Goal: Task Accomplishment & Management: Use online tool/utility

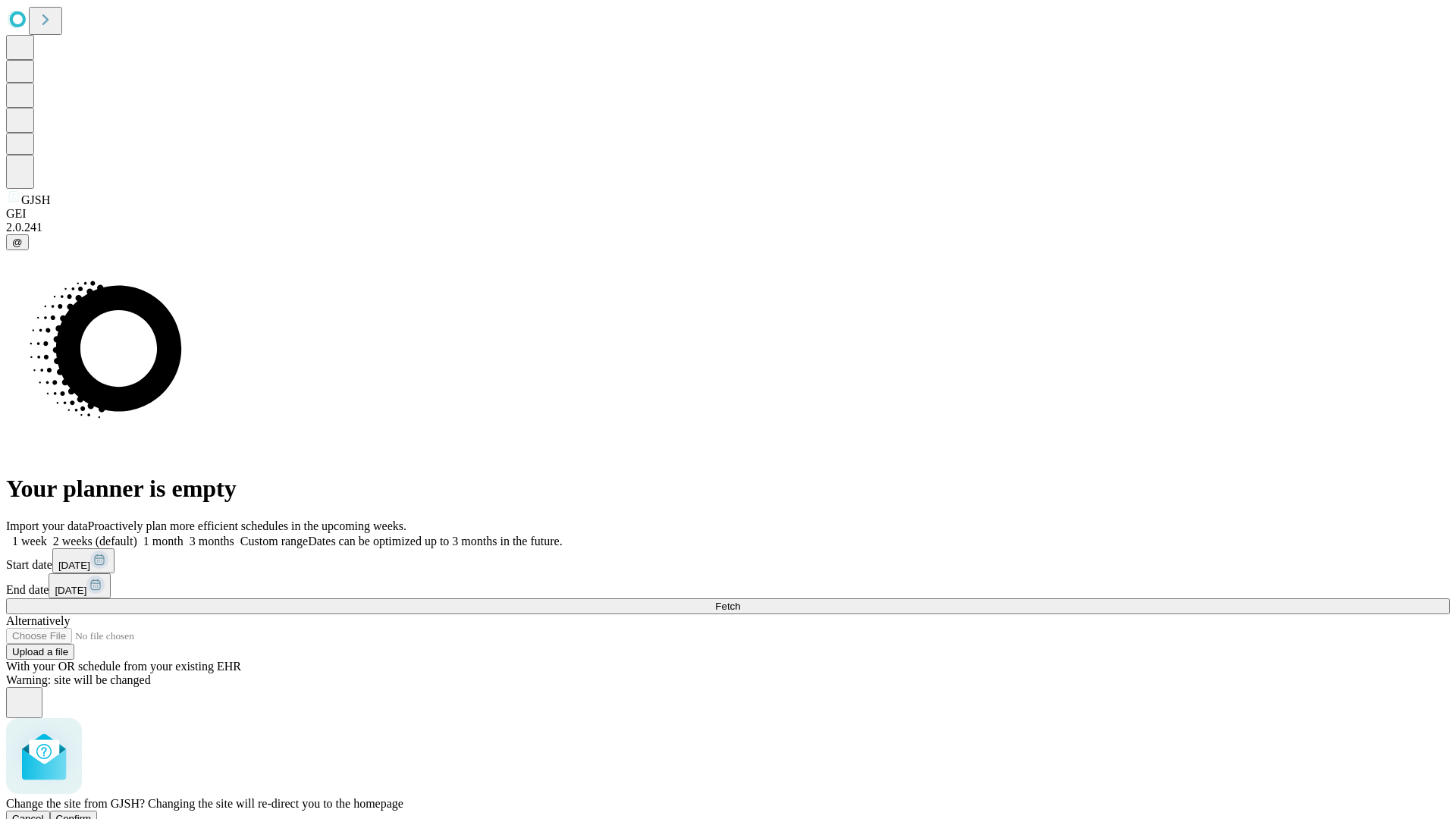
click at [92, 813] on span "Confirm" at bounding box center [74, 818] width 36 height 11
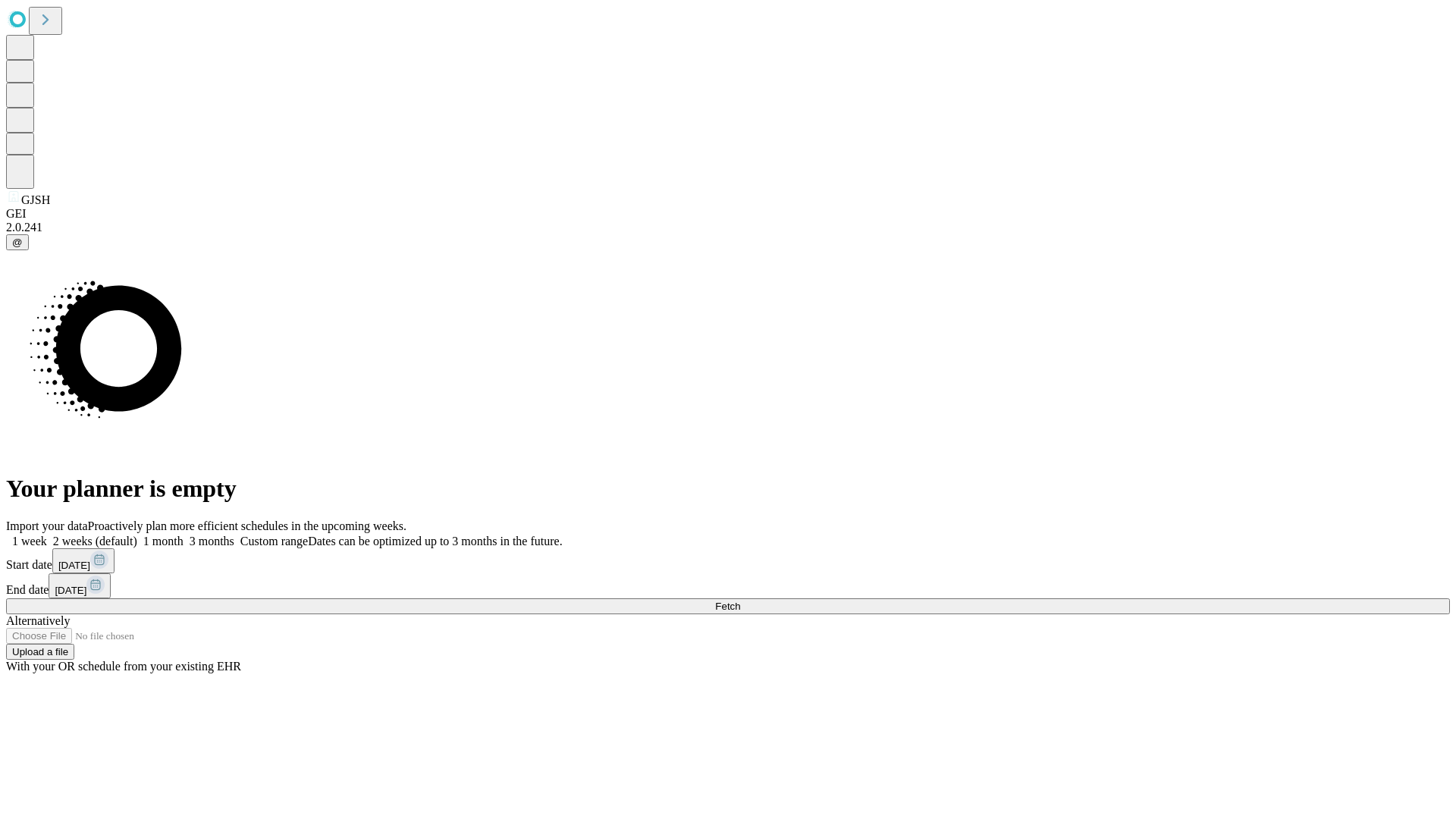
click at [47, 534] on label "1 week" at bounding box center [26, 540] width 41 height 13
click at [740, 601] on span "Fetch" at bounding box center [727, 606] width 25 height 11
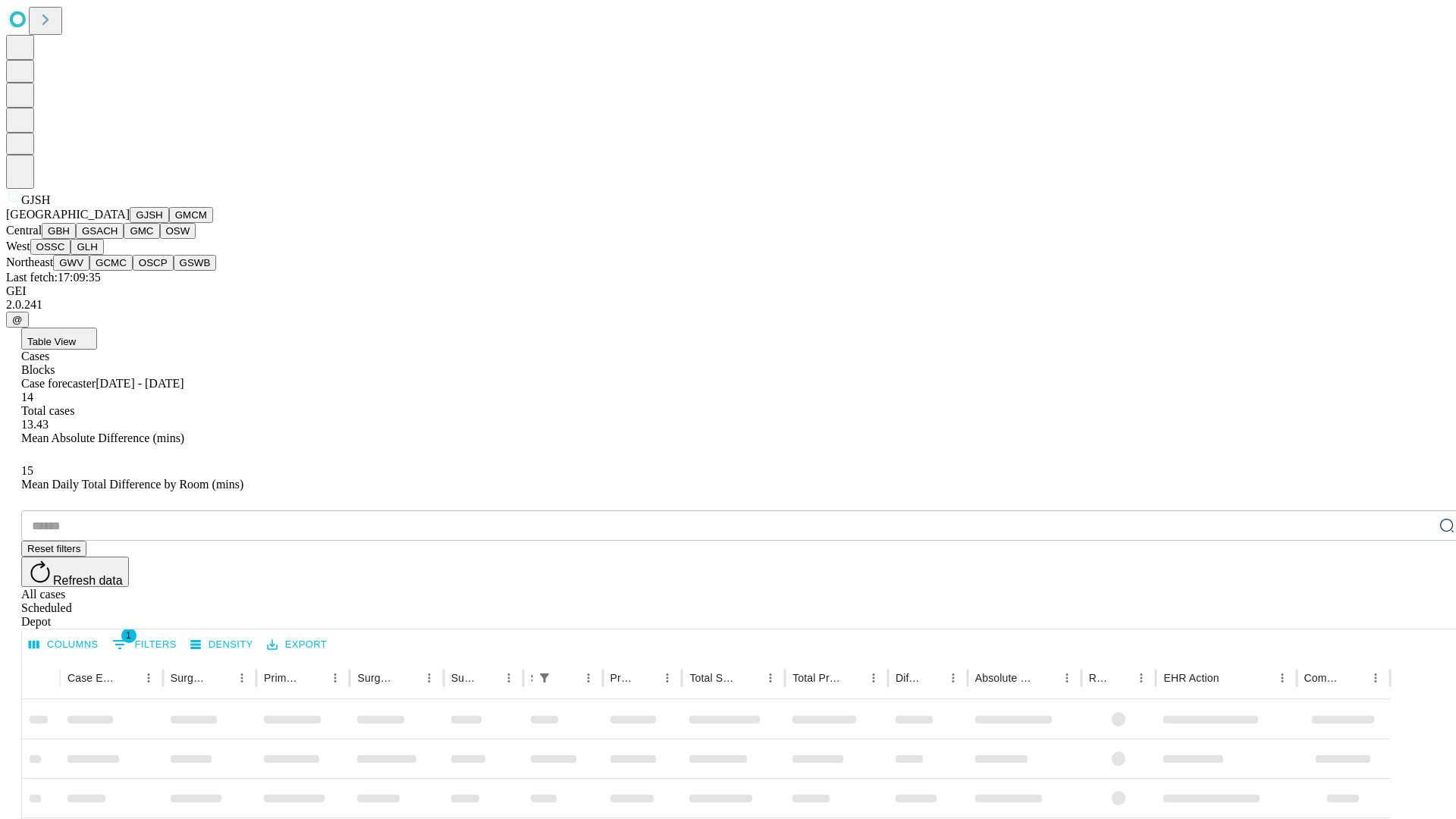
click at [169, 223] on button "GMCM" at bounding box center [191, 215] width 44 height 16
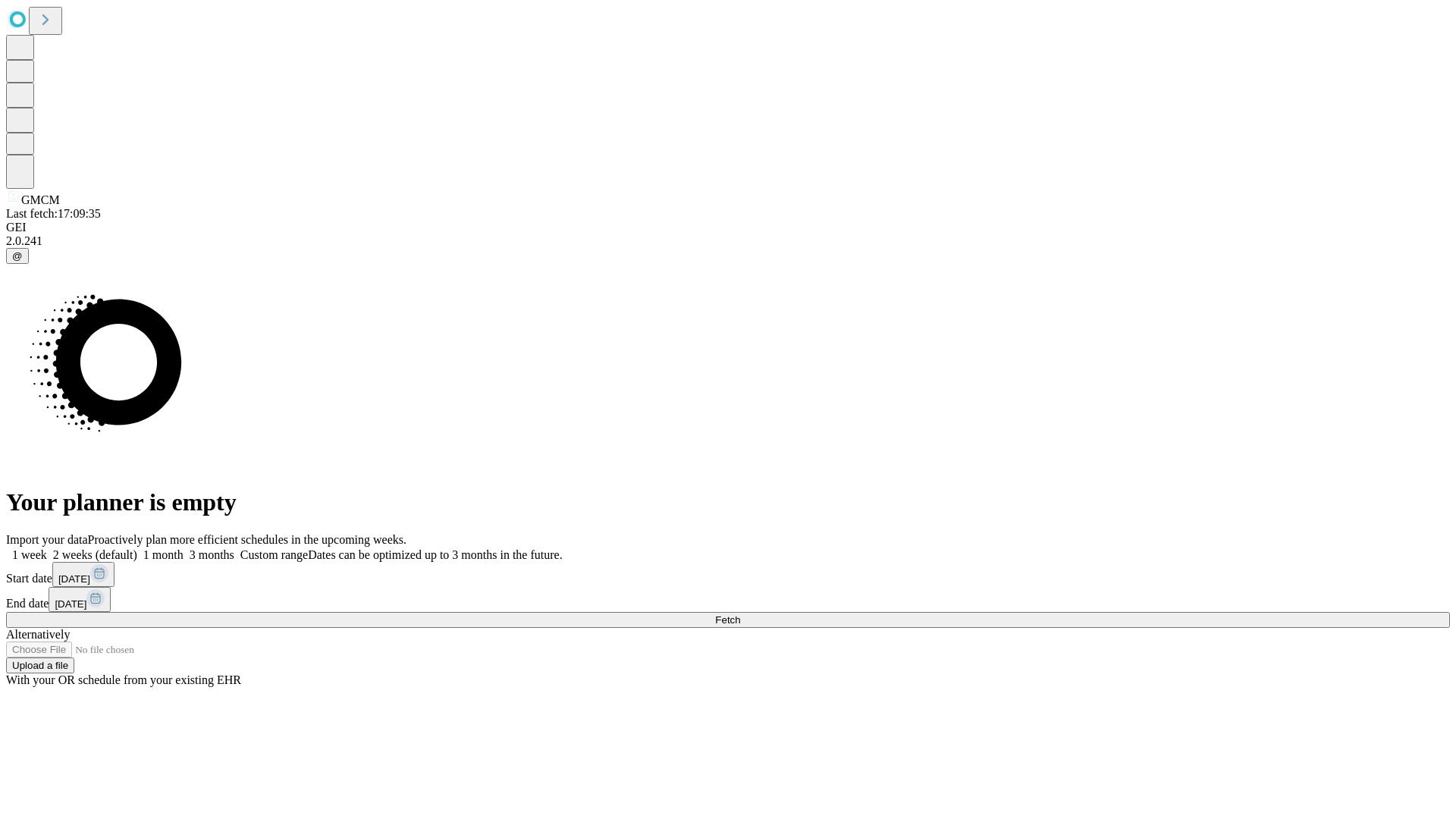
click at [47, 548] on label "1 week" at bounding box center [26, 554] width 41 height 13
click at [740, 614] on span "Fetch" at bounding box center [727, 619] width 25 height 11
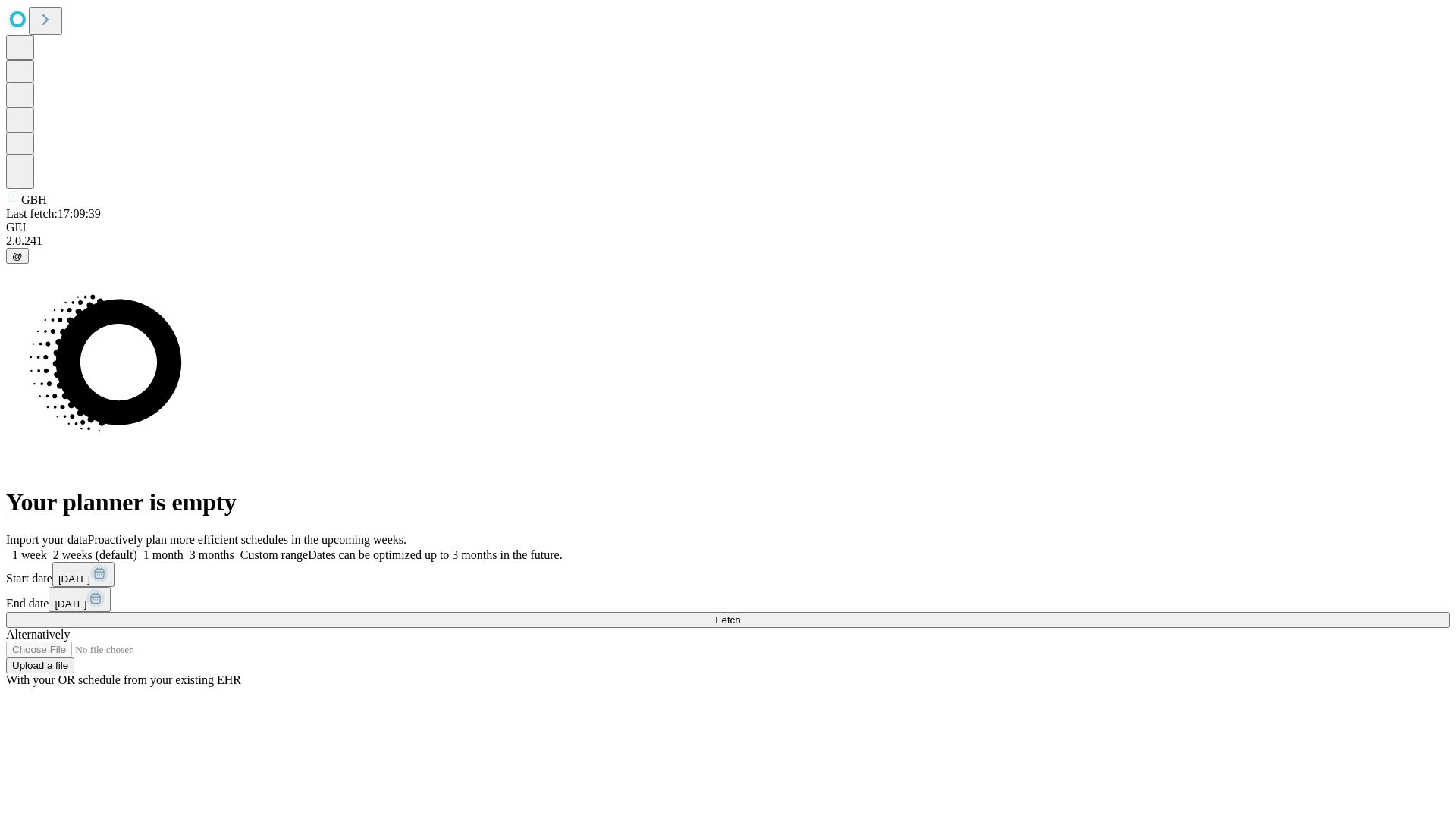
click at [47, 548] on label "1 week" at bounding box center [26, 554] width 41 height 13
click at [740, 614] on span "Fetch" at bounding box center [727, 619] width 25 height 11
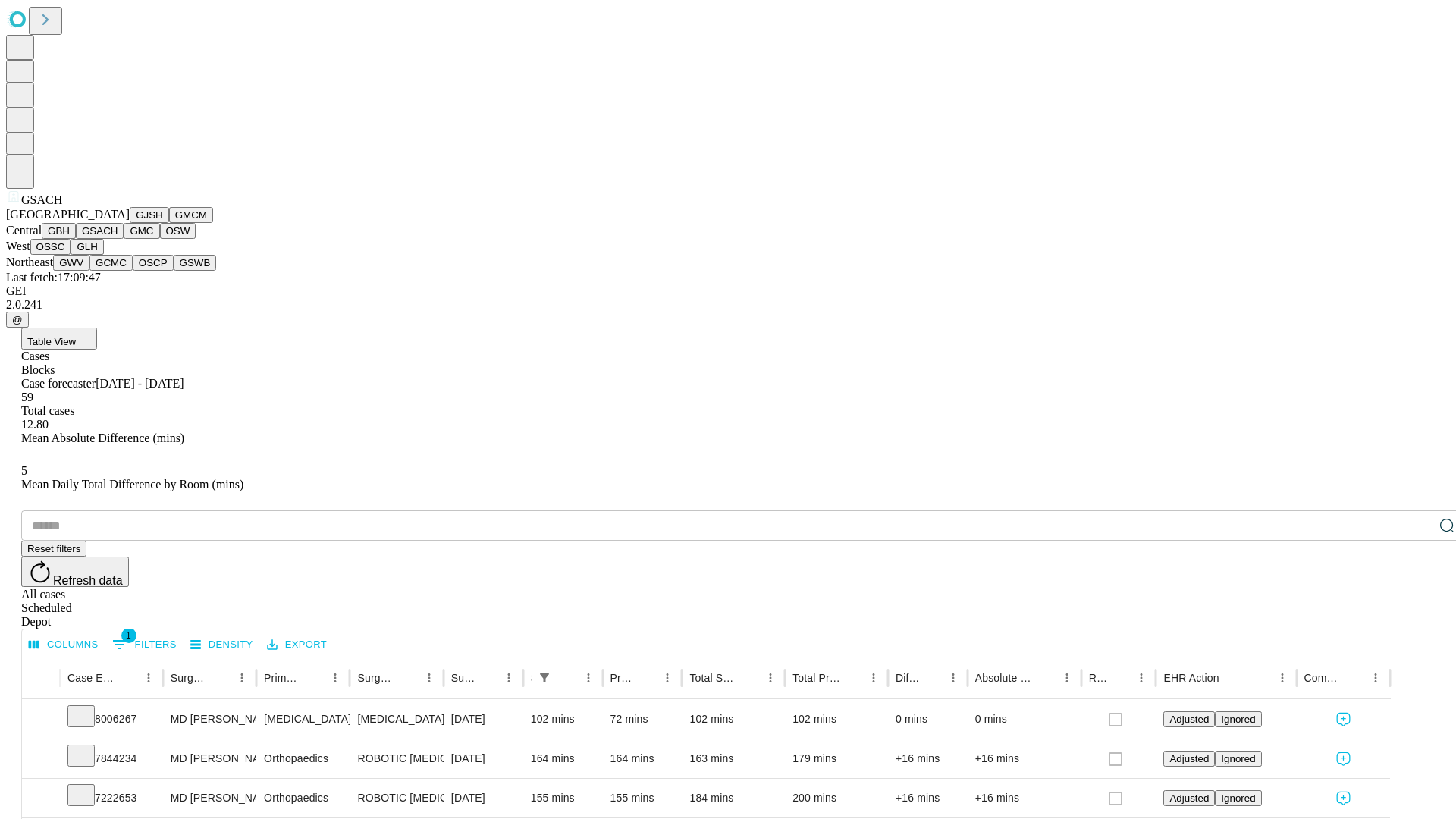
click at [124, 239] on button "GMC" at bounding box center [141, 231] width 36 height 16
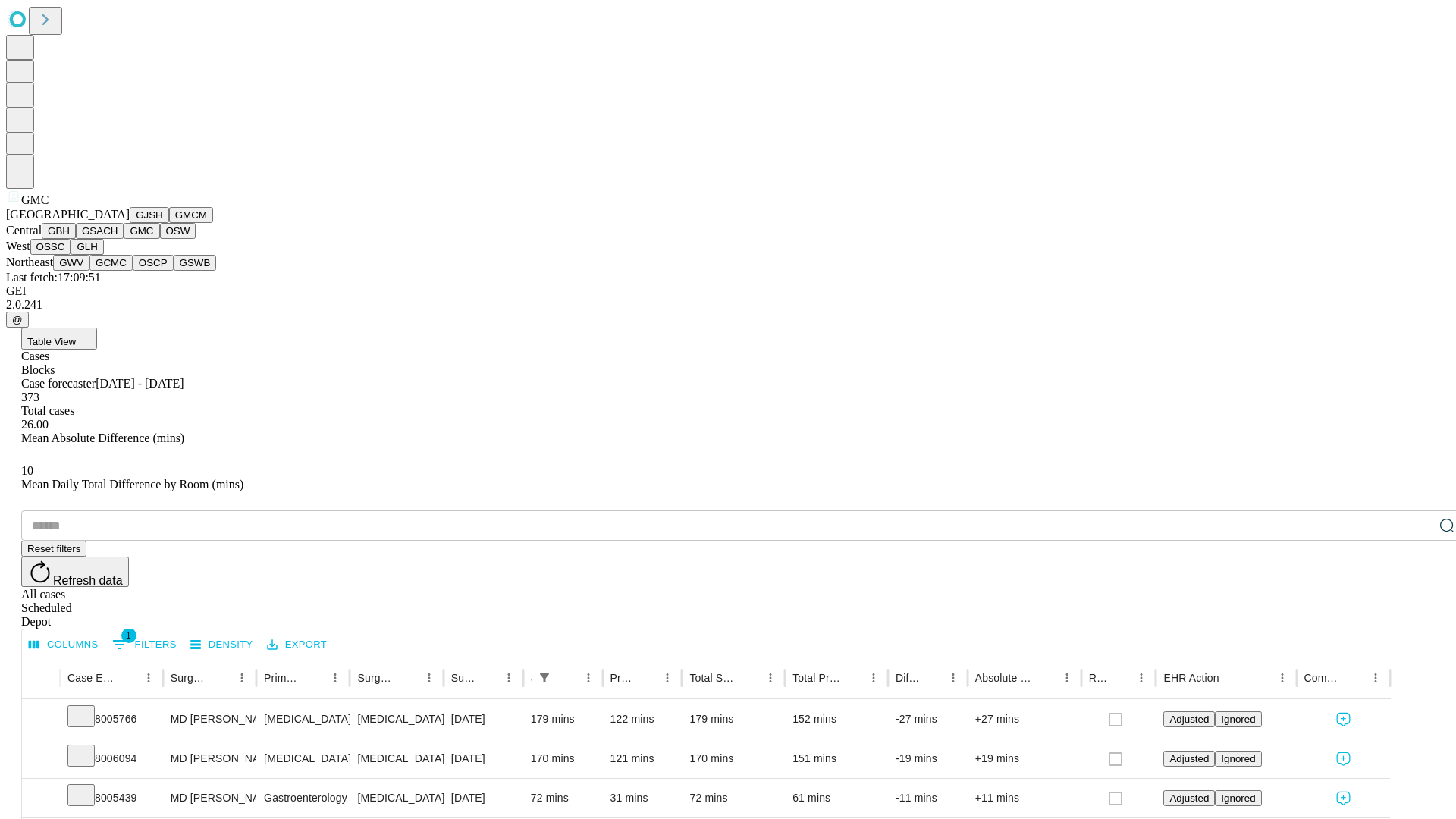
click at [160, 239] on button "OSW" at bounding box center [179, 231] width 37 height 16
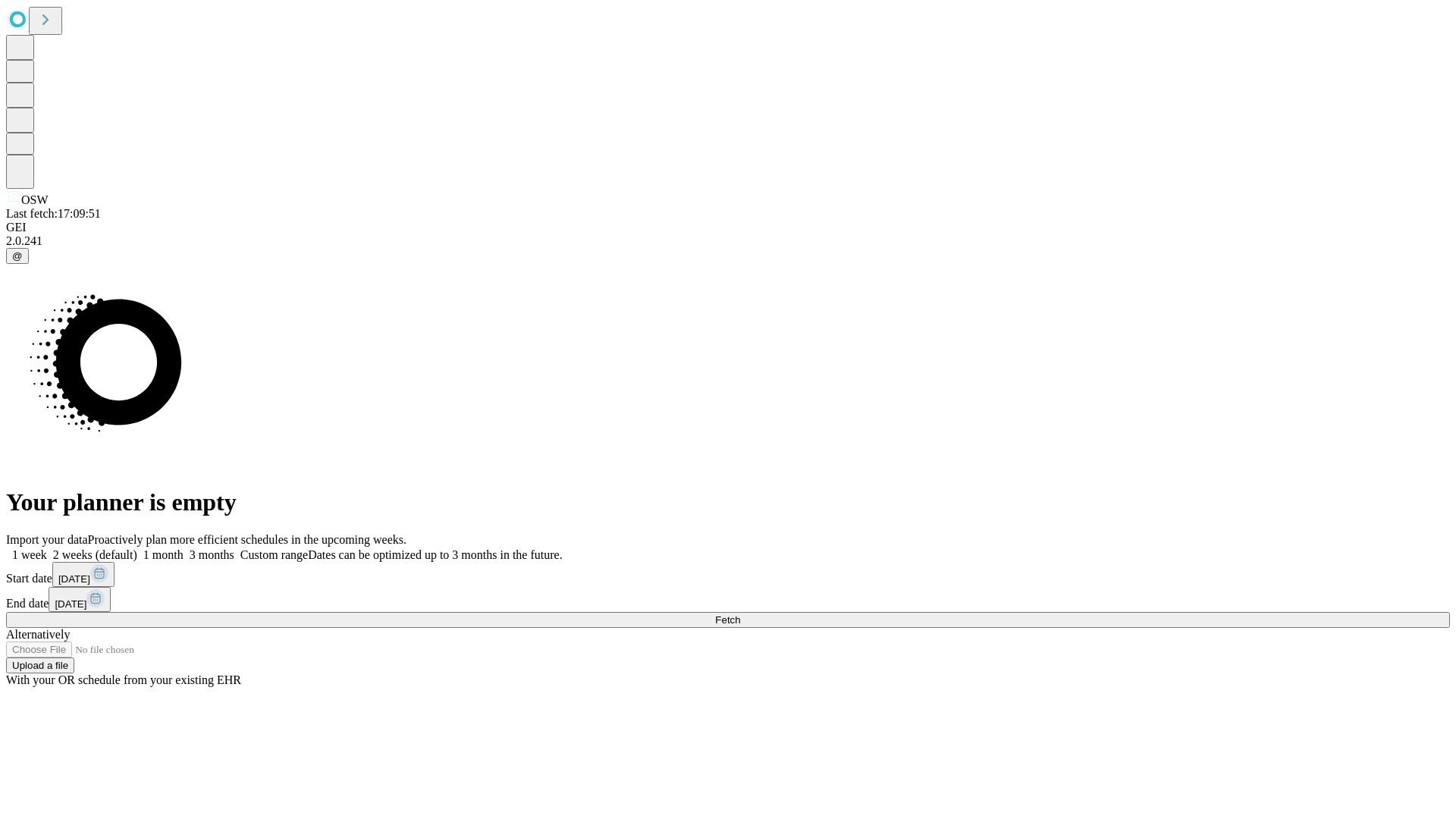
click at [47, 548] on label "1 week" at bounding box center [26, 554] width 41 height 13
click at [740, 614] on span "Fetch" at bounding box center [727, 619] width 25 height 11
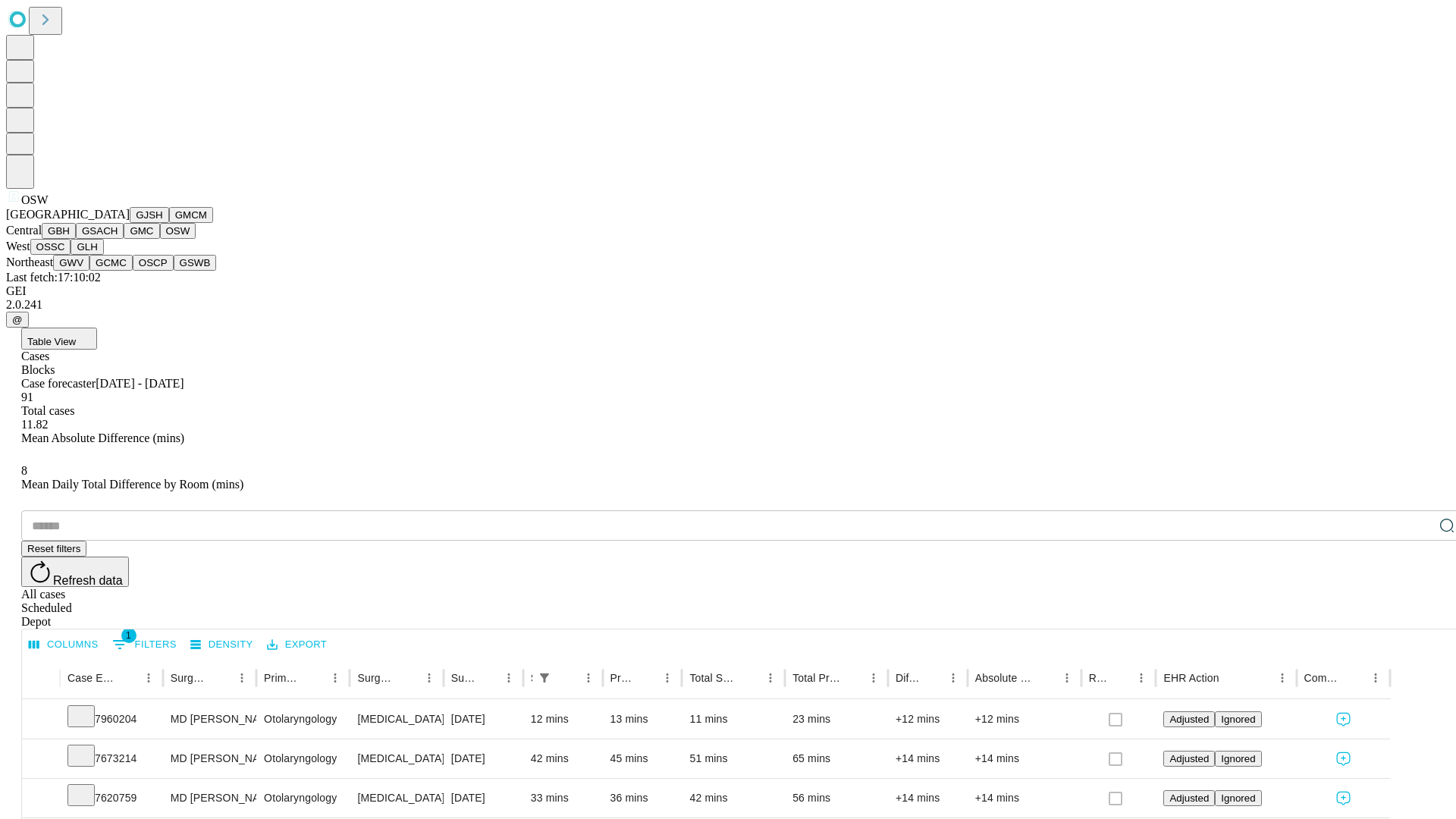
click at [71, 255] on button "OSSC" at bounding box center [51, 247] width 41 height 16
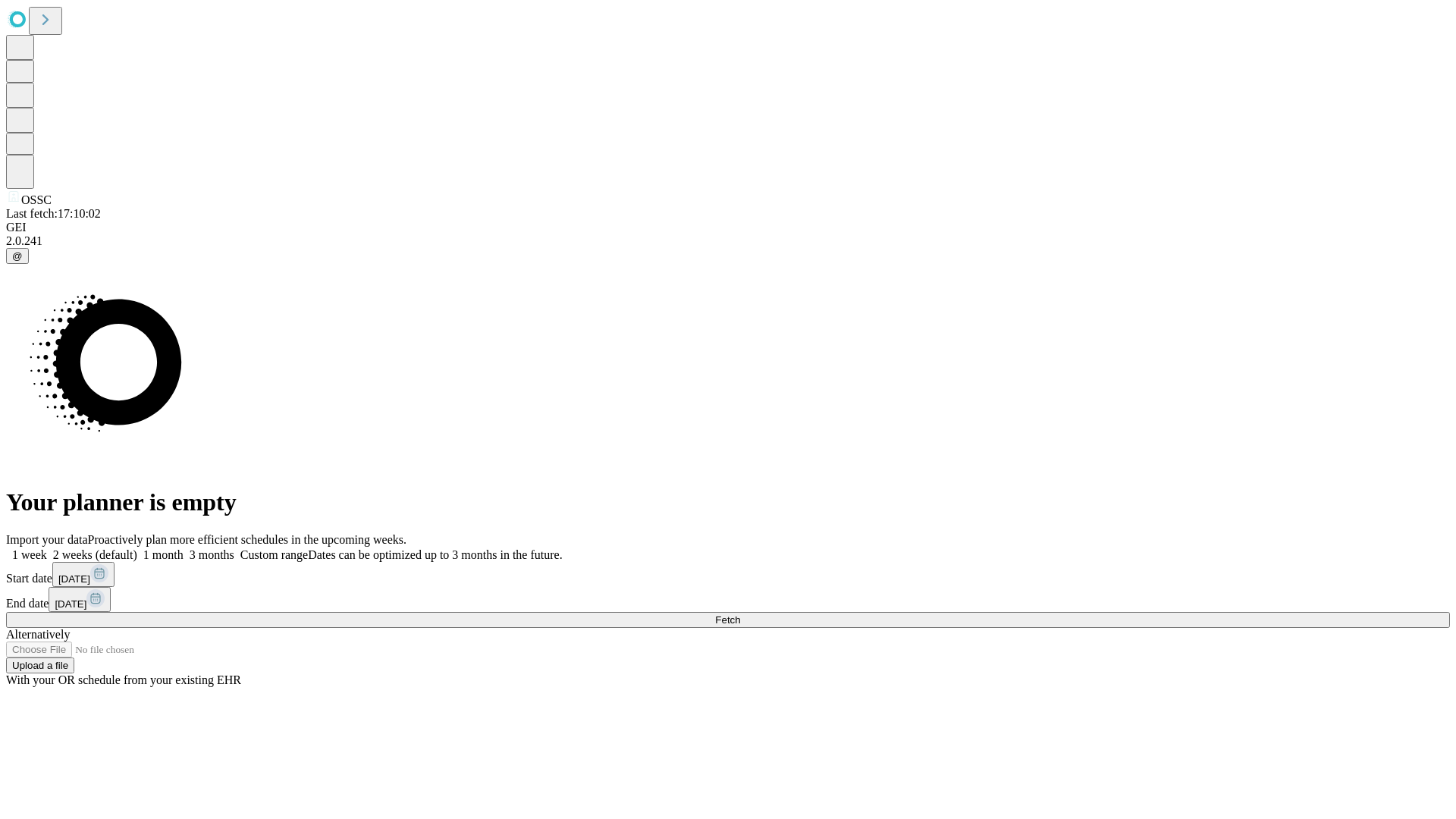
click at [47, 548] on label "1 week" at bounding box center [26, 554] width 41 height 13
click at [740, 614] on span "Fetch" at bounding box center [727, 619] width 25 height 11
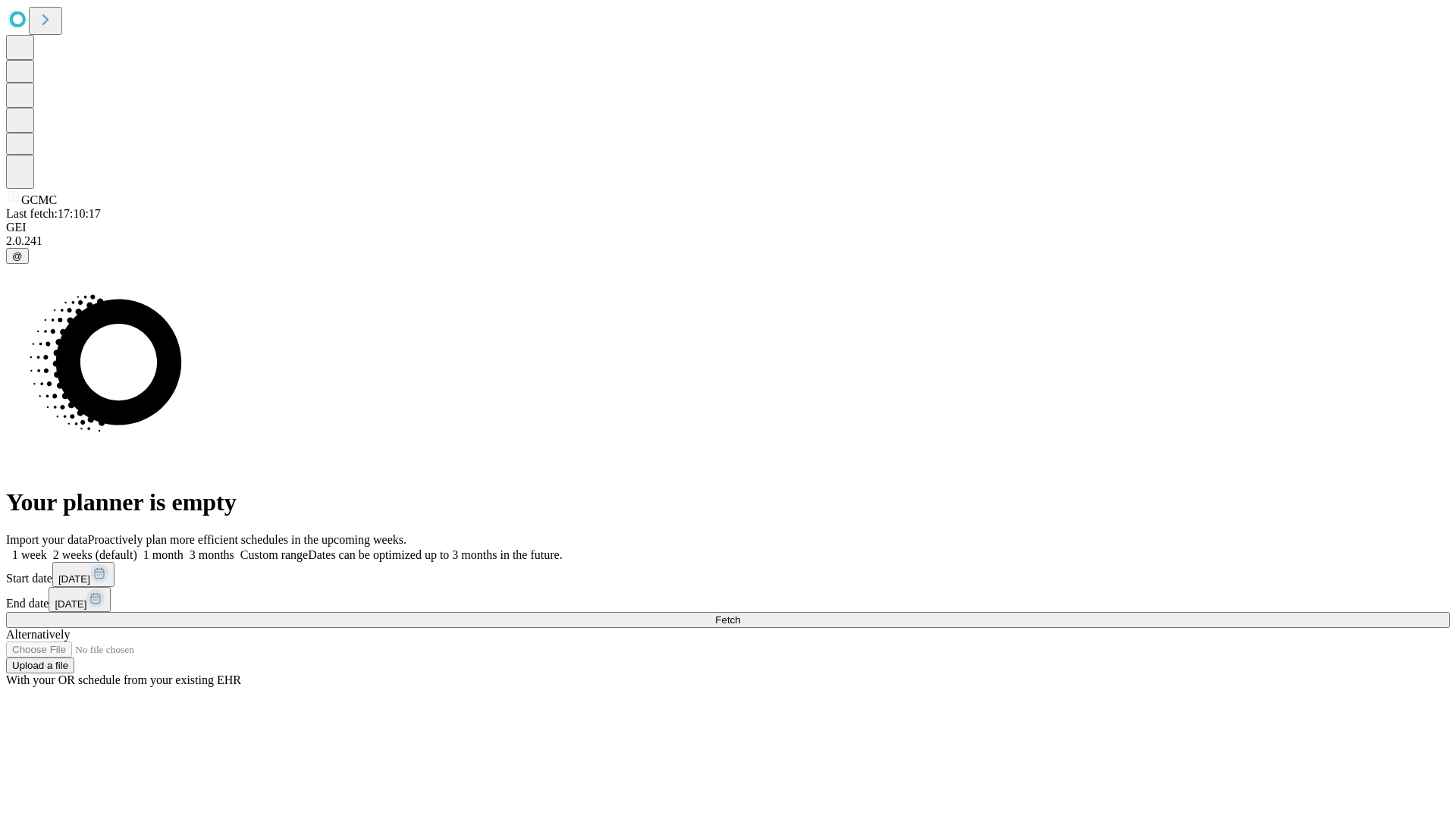
click at [47, 548] on label "1 week" at bounding box center [26, 554] width 41 height 13
click at [740, 614] on span "Fetch" at bounding box center [727, 619] width 25 height 11
click at [47, 548] on label "1 week" at bounding box center [26, 554] width 41 height 13
click at [740, 614] on span "Fetch" at bounding box center [727, 619] width 25 height 11
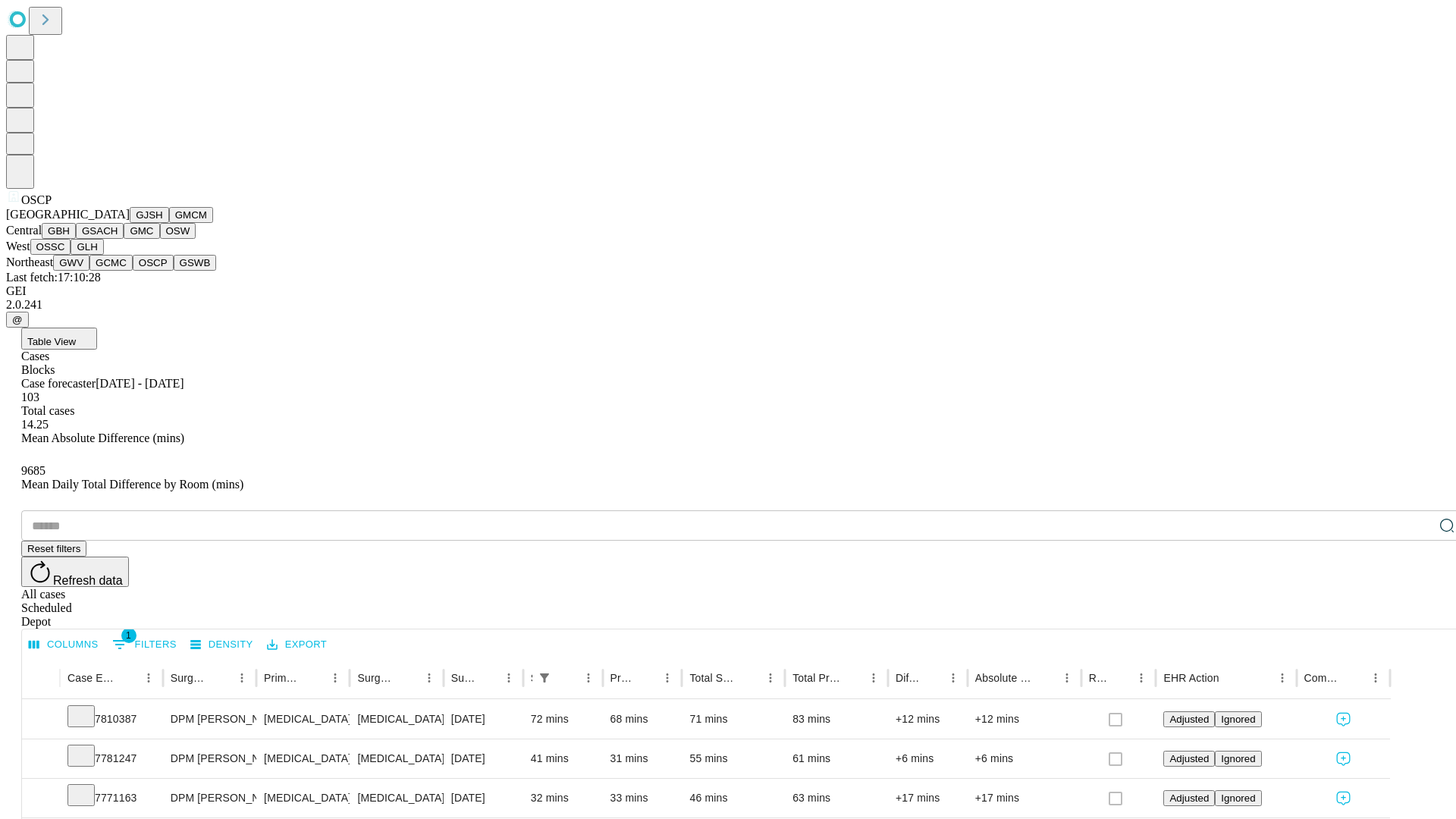
click at [173, 271] on button "GSWB" at bounding box center [194, 263] width 43 height 16
